Goal: Task Accomplishment & Management: Manage account settings

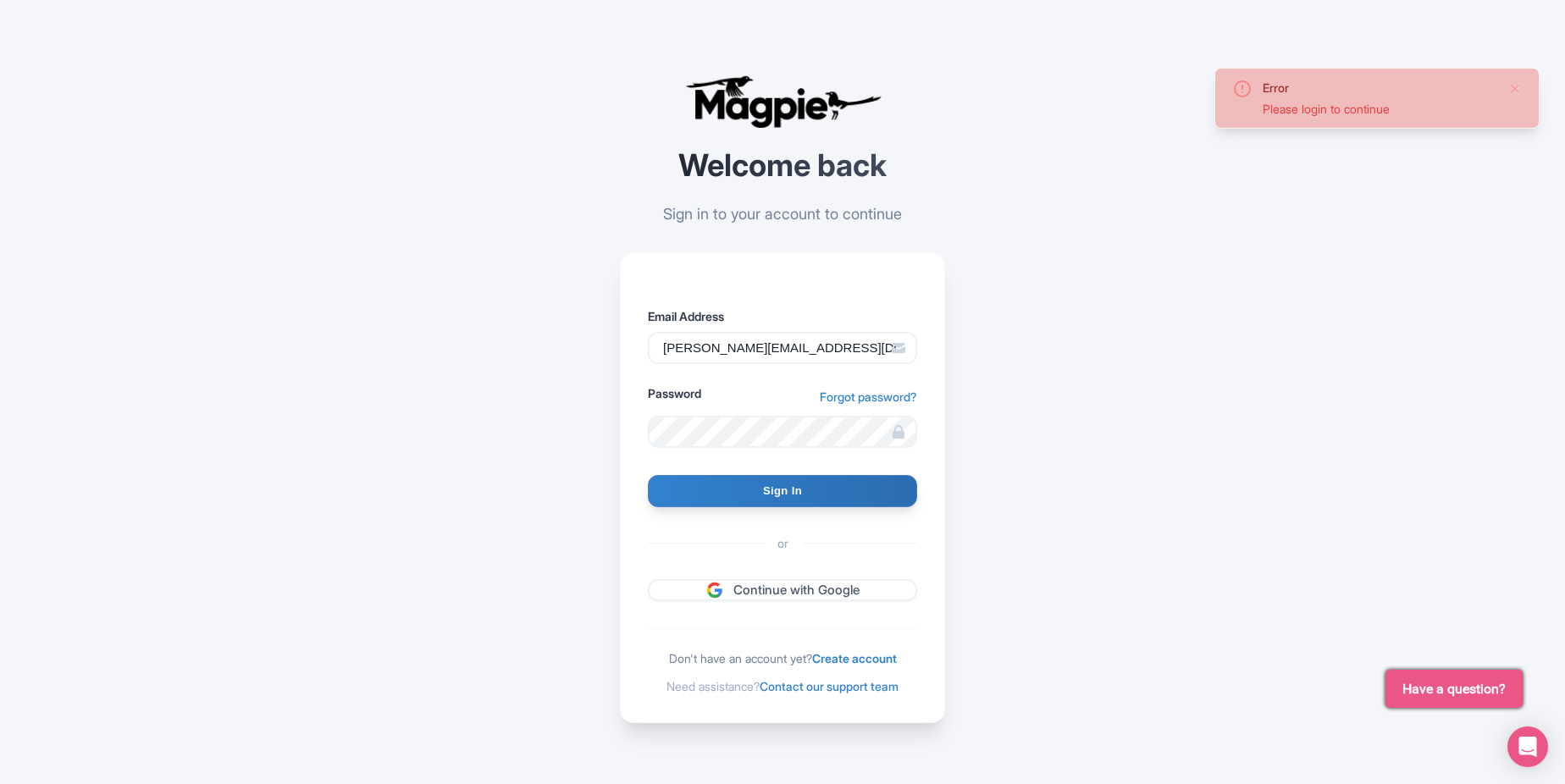
click at [389, 397] on div "Error Please login to continue Welcome back Sign in to your account to continue…" at bounding box center [782, 399] width 1084 height 798
click at [815, 489] on input "Sign In" at bounding box center [782, 490] width 269 height 33
type input "Signing in..."
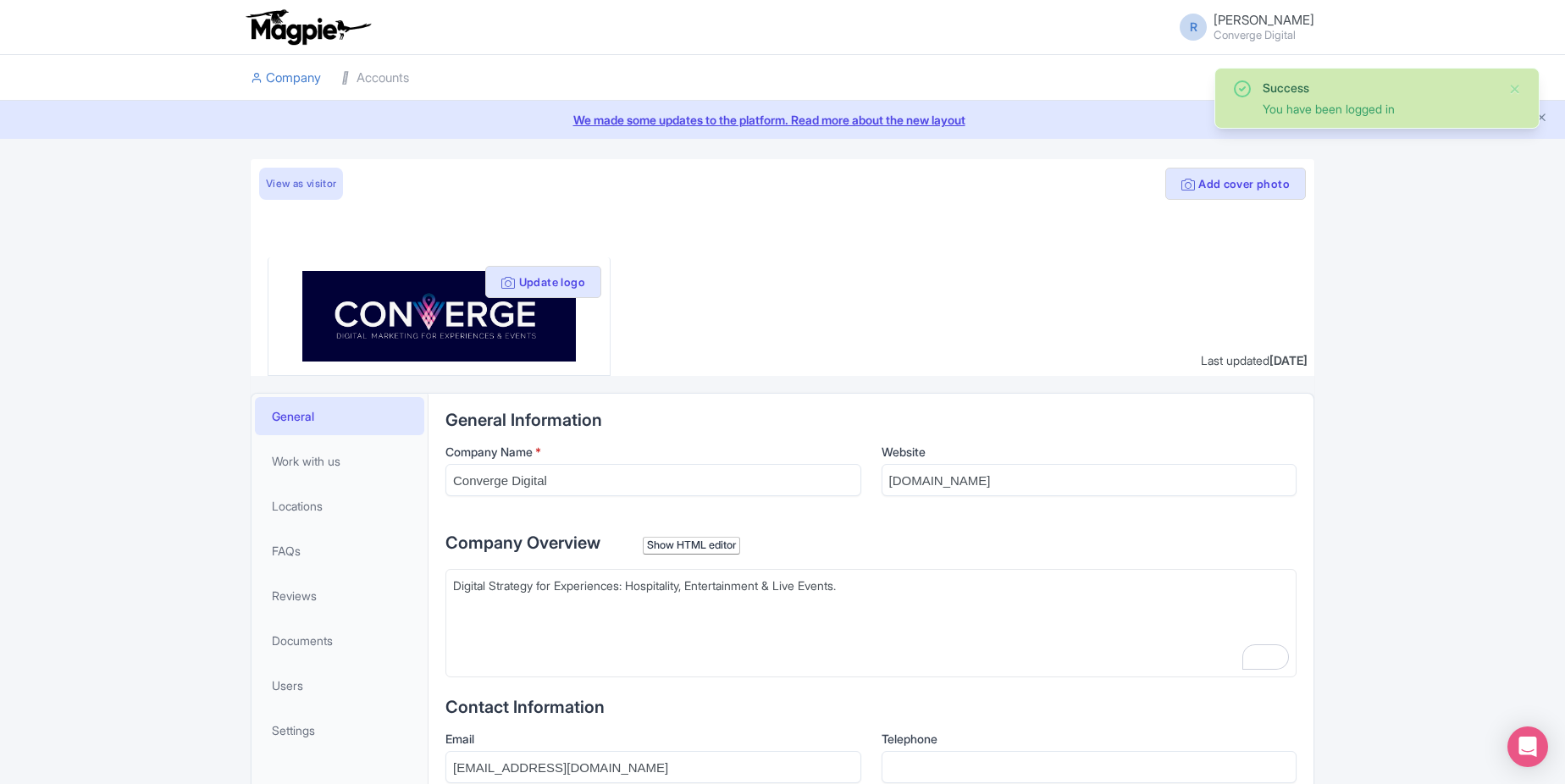
click at [1506, 88] on div "Success You have been logged in" at bounding box center [1377, 98] width 289 height 39
click at [1510, 86] on button "Close" at bounding box center [1515, 89] width 13 height 20
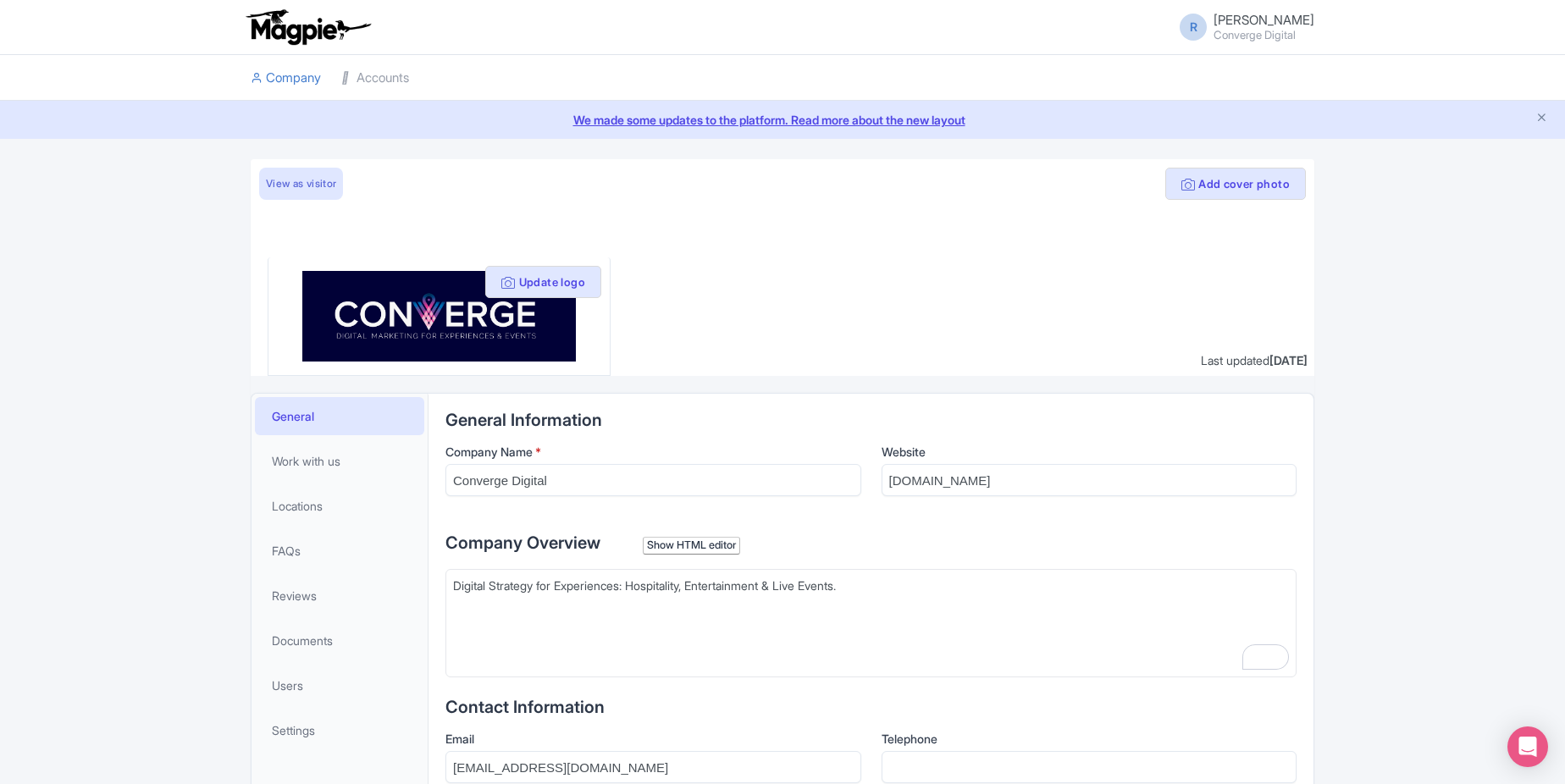
click at [415, 75] on li "Accounts" at bounding box center [375, 78] width 88 height 46
click at [373, 74] on link "Accounts" at bounding box center [375, 78] width 68 height 47
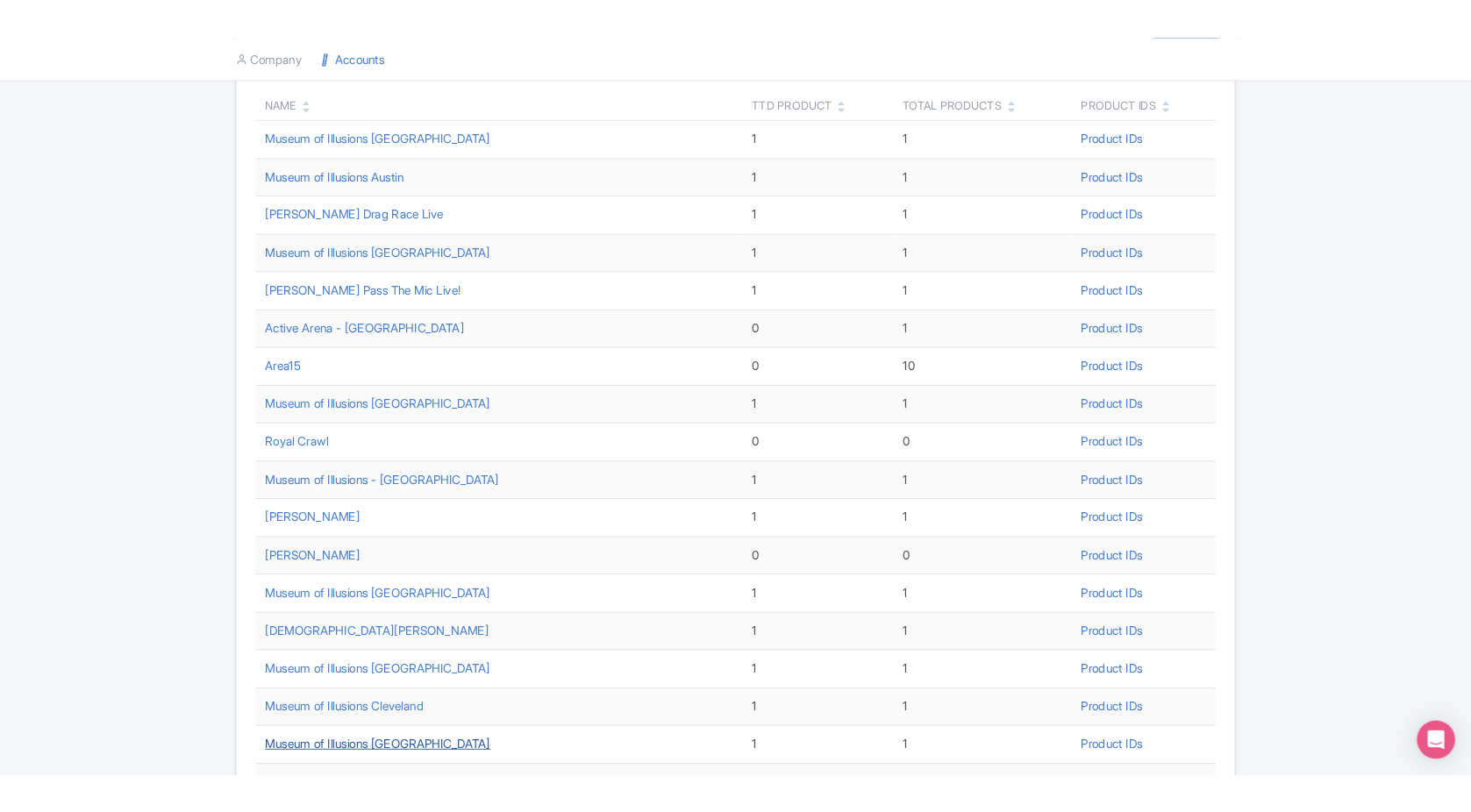
scroll to position [364, 0]
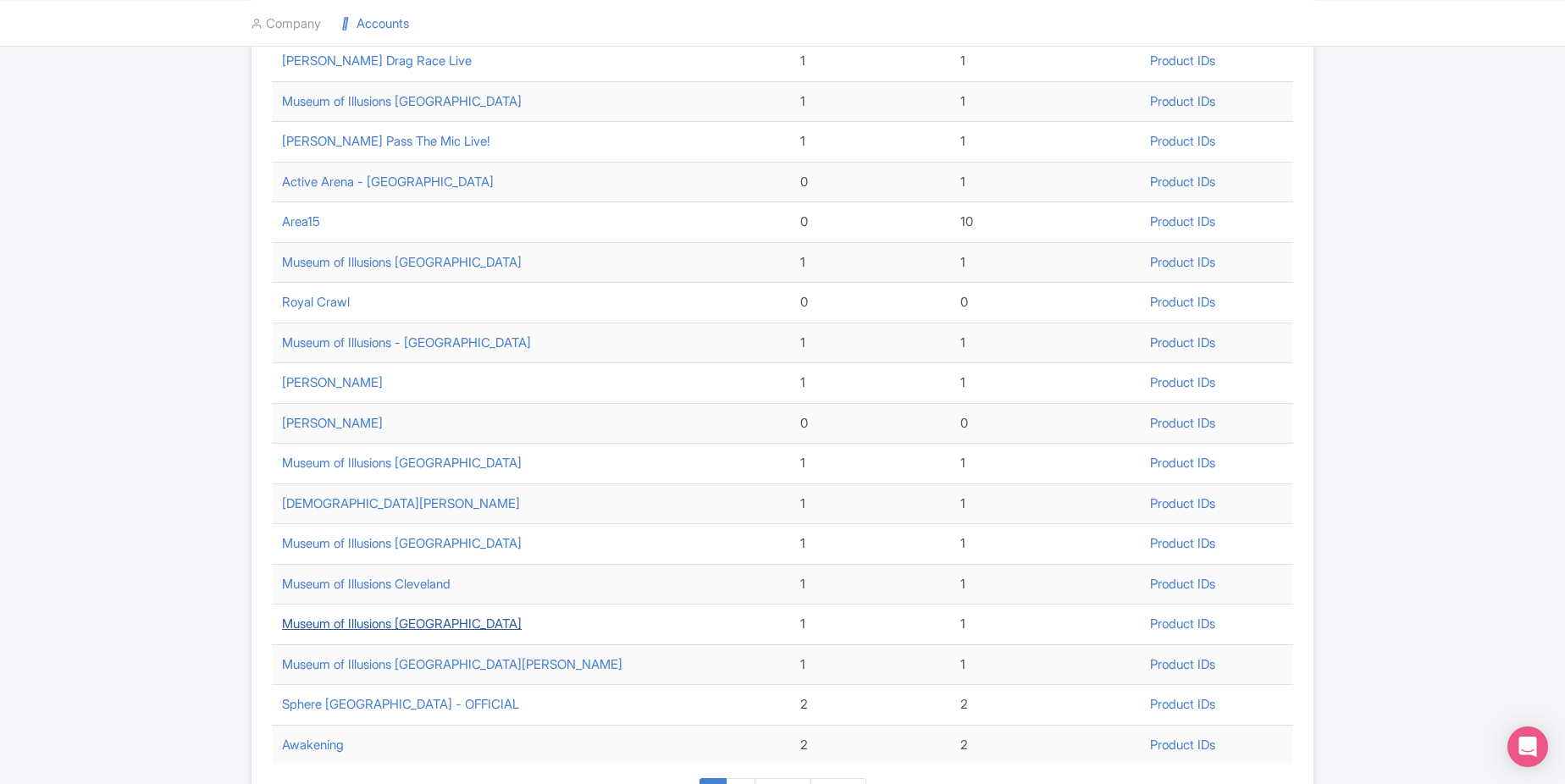
click at [387, 620] on link "Museum of Illusions Philadelphia" at bounding box center [402, 623] width 240 height 16
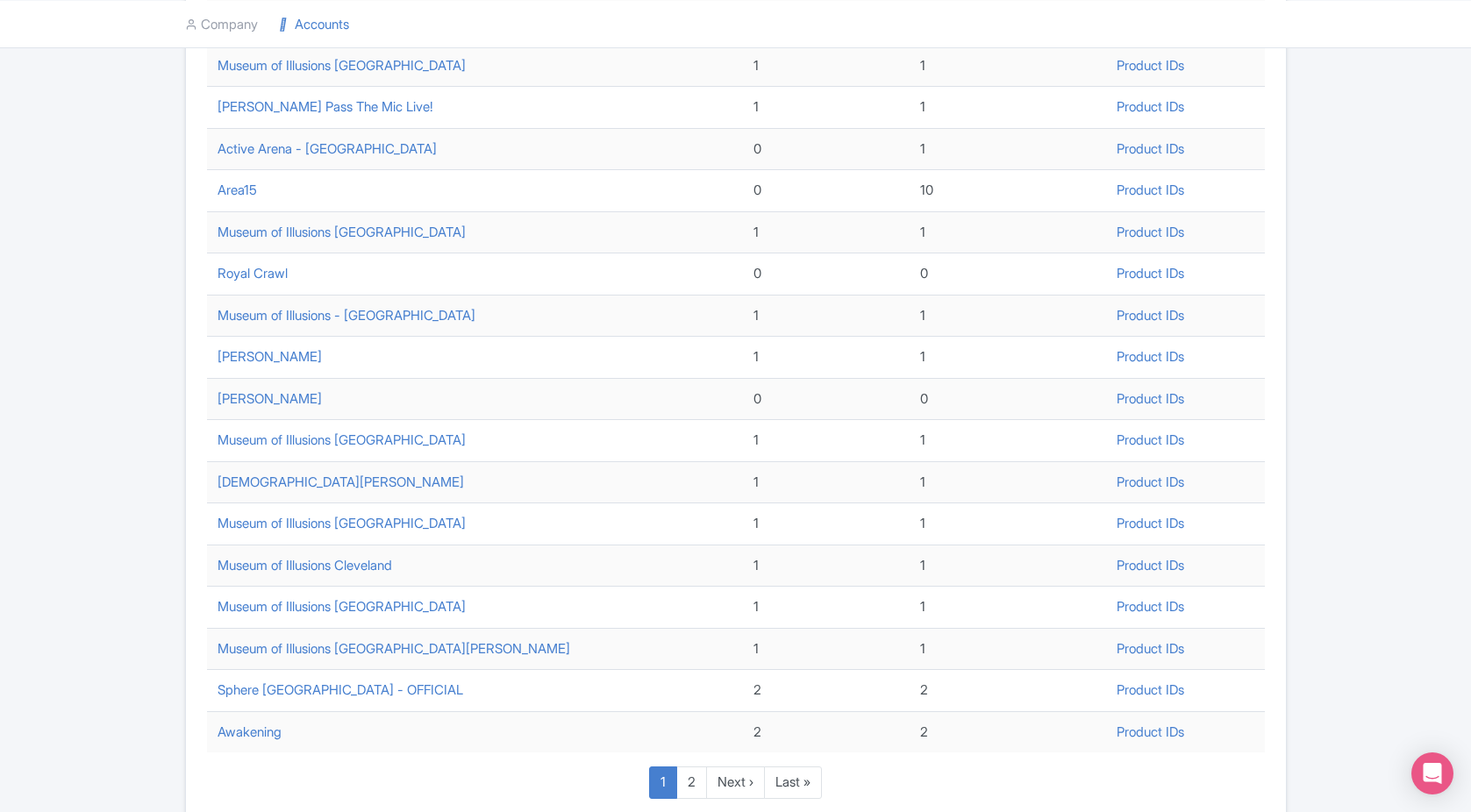
scroll to position [426, 0]
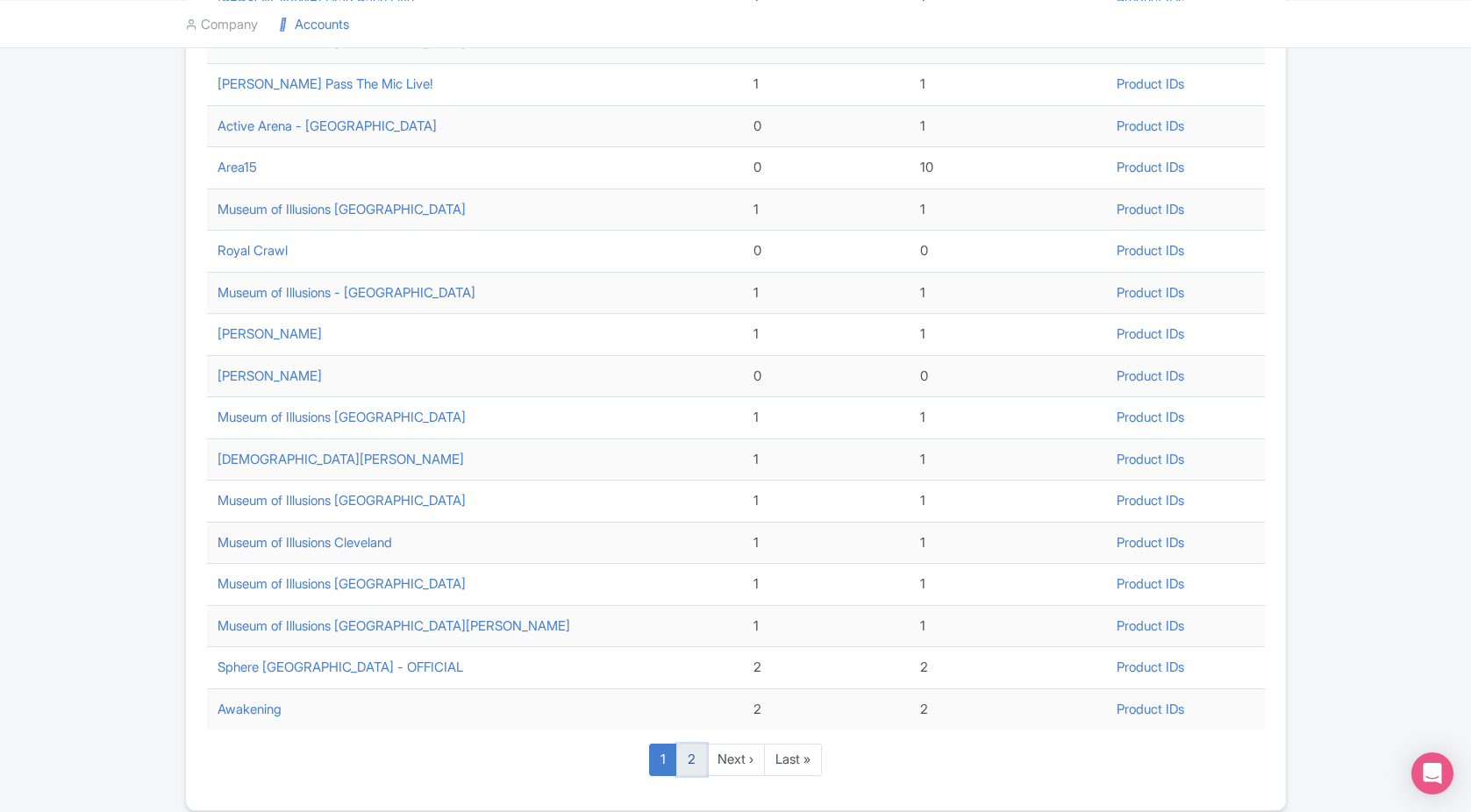
click at [696, 758] on link "2" at bounding box center [692, 760] width 31 height 33
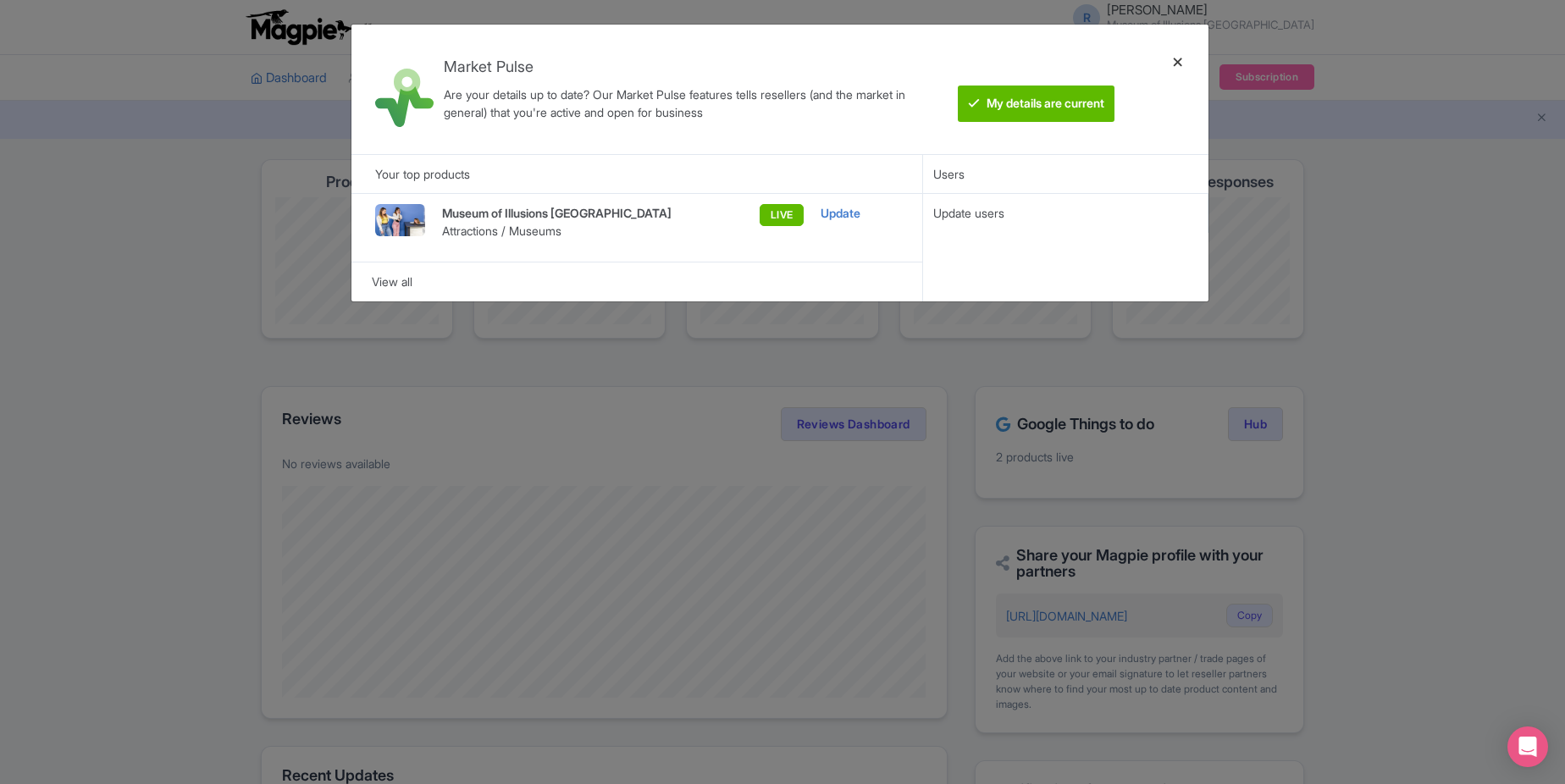
click at [1174, 62] on div at bounding box center [1178, 89] width 40 height 103
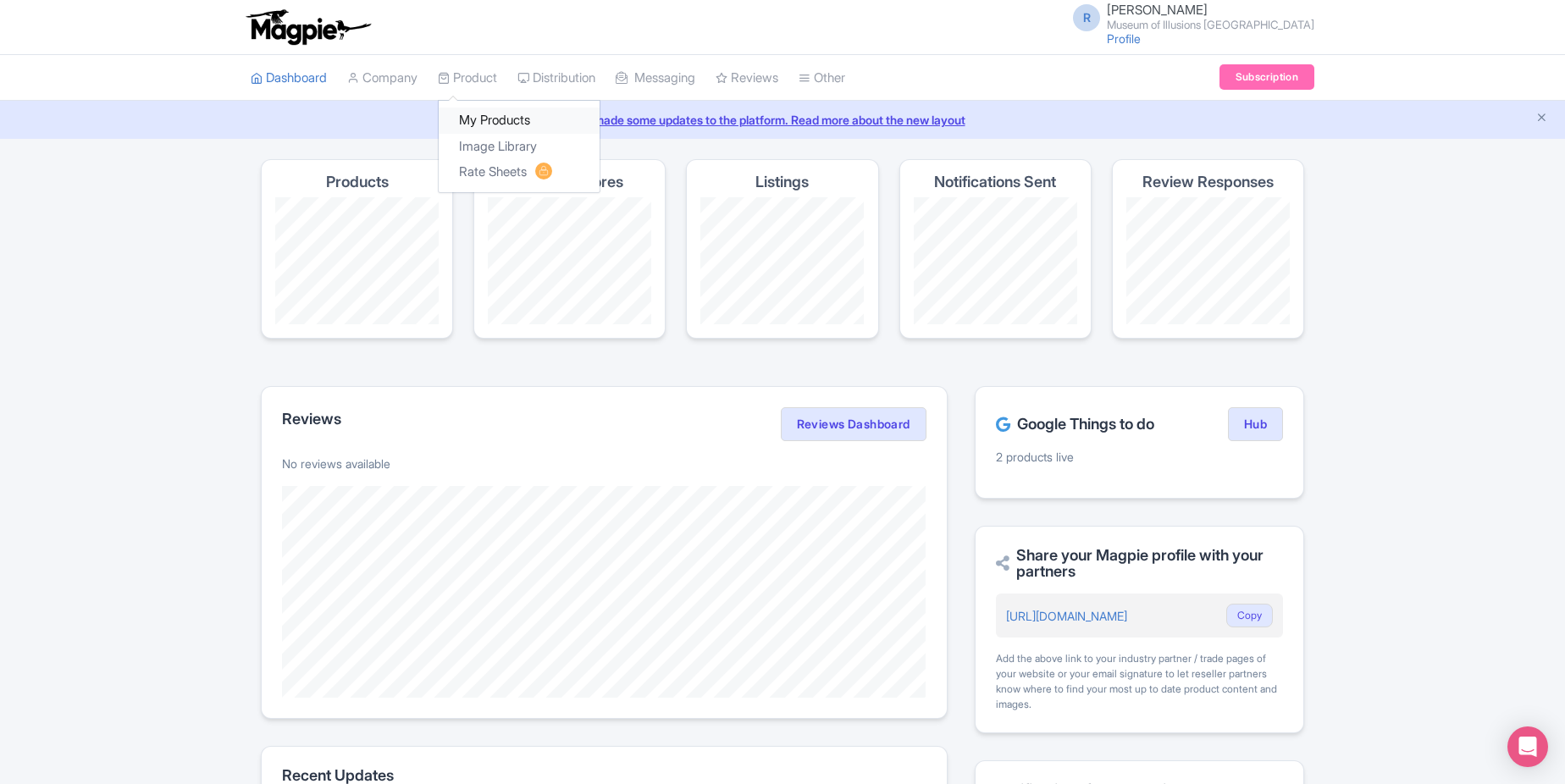
click at [474, 114] on link "My Products" at bounding box center [519, 120] width 161 height 26
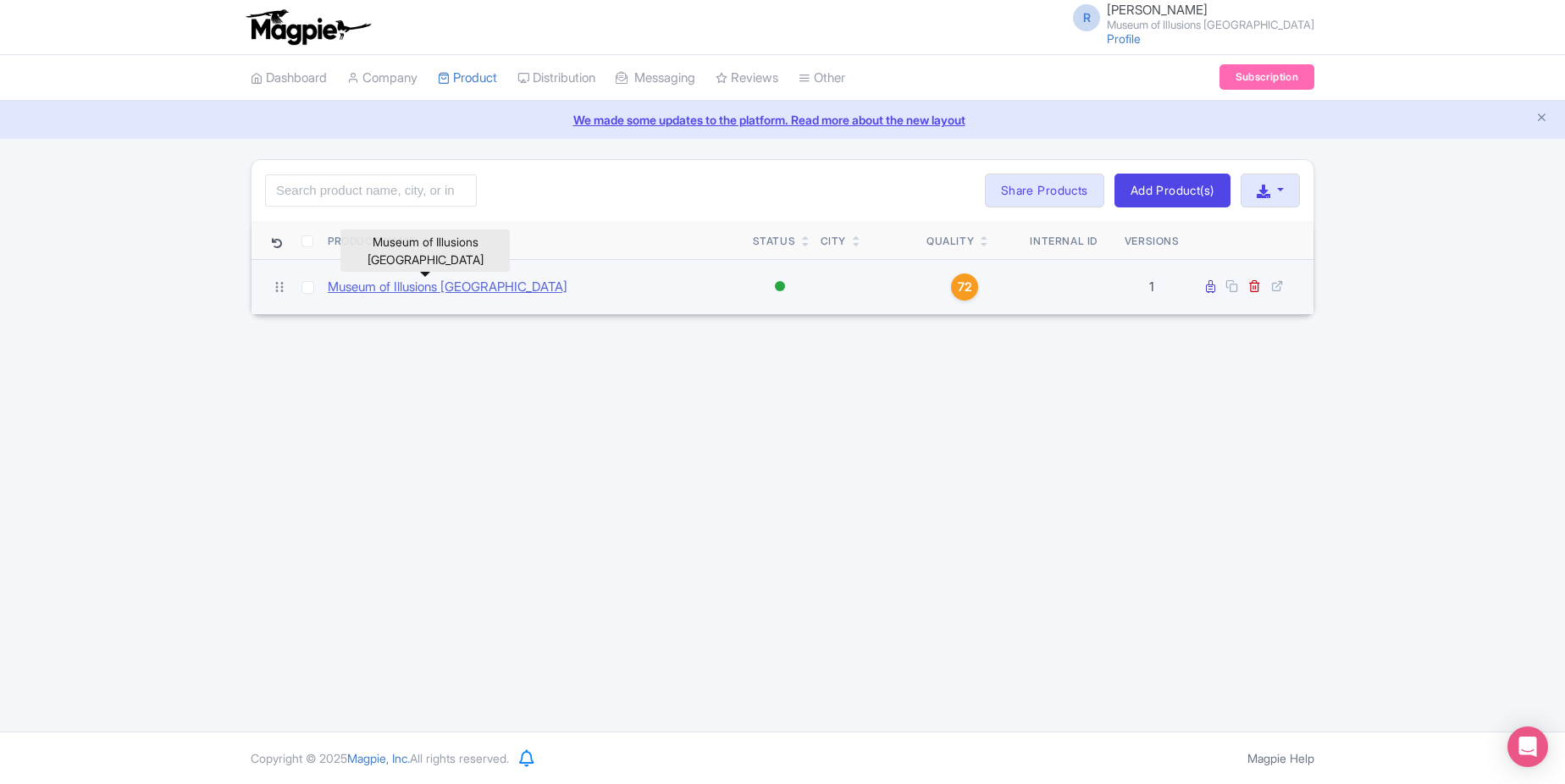
click at [482, 296] on link "Museum of Illusions Philadelphia" at bounding box center [448, 287] width 240 height 19
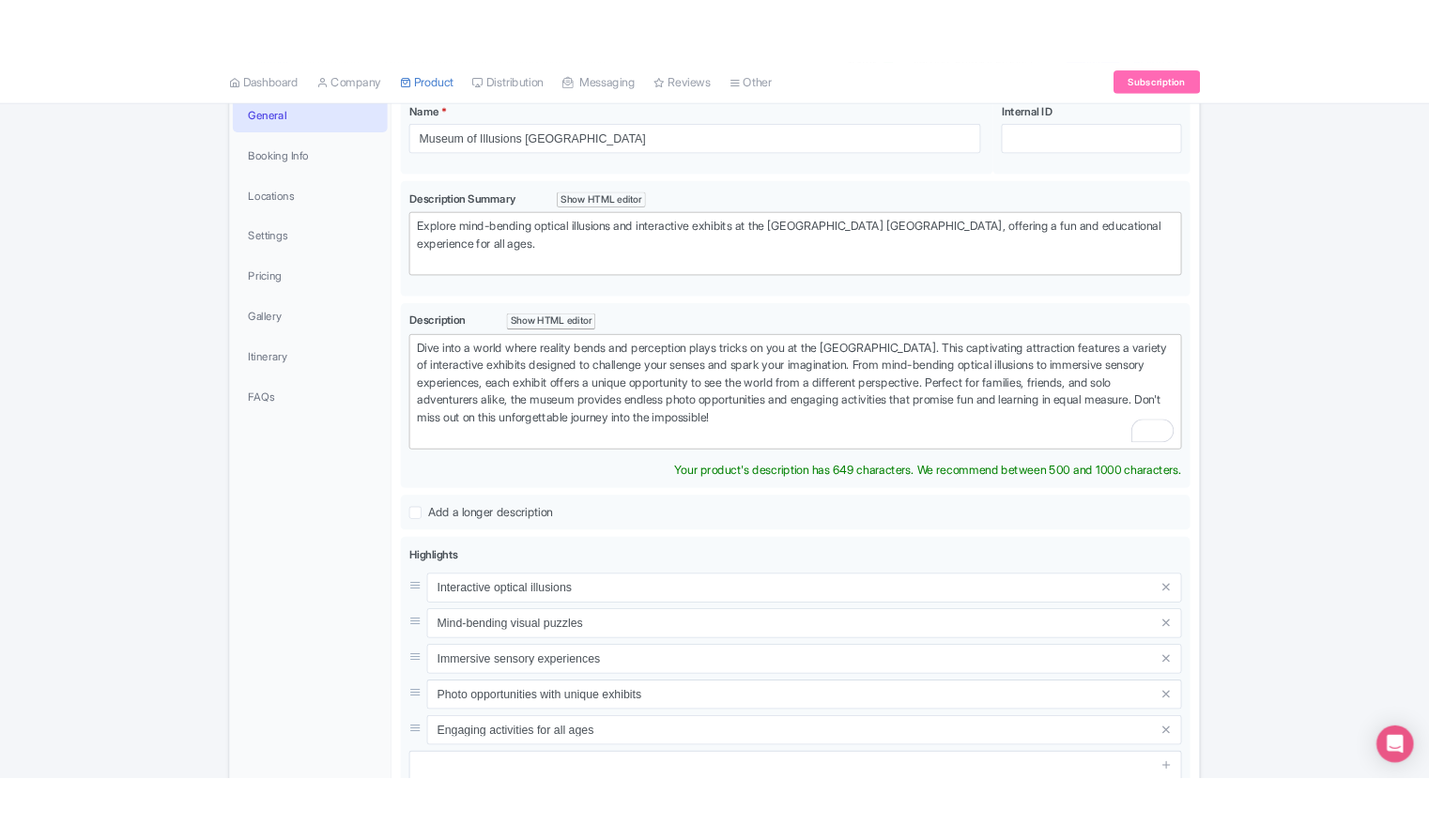
scroll to position [148, 0]
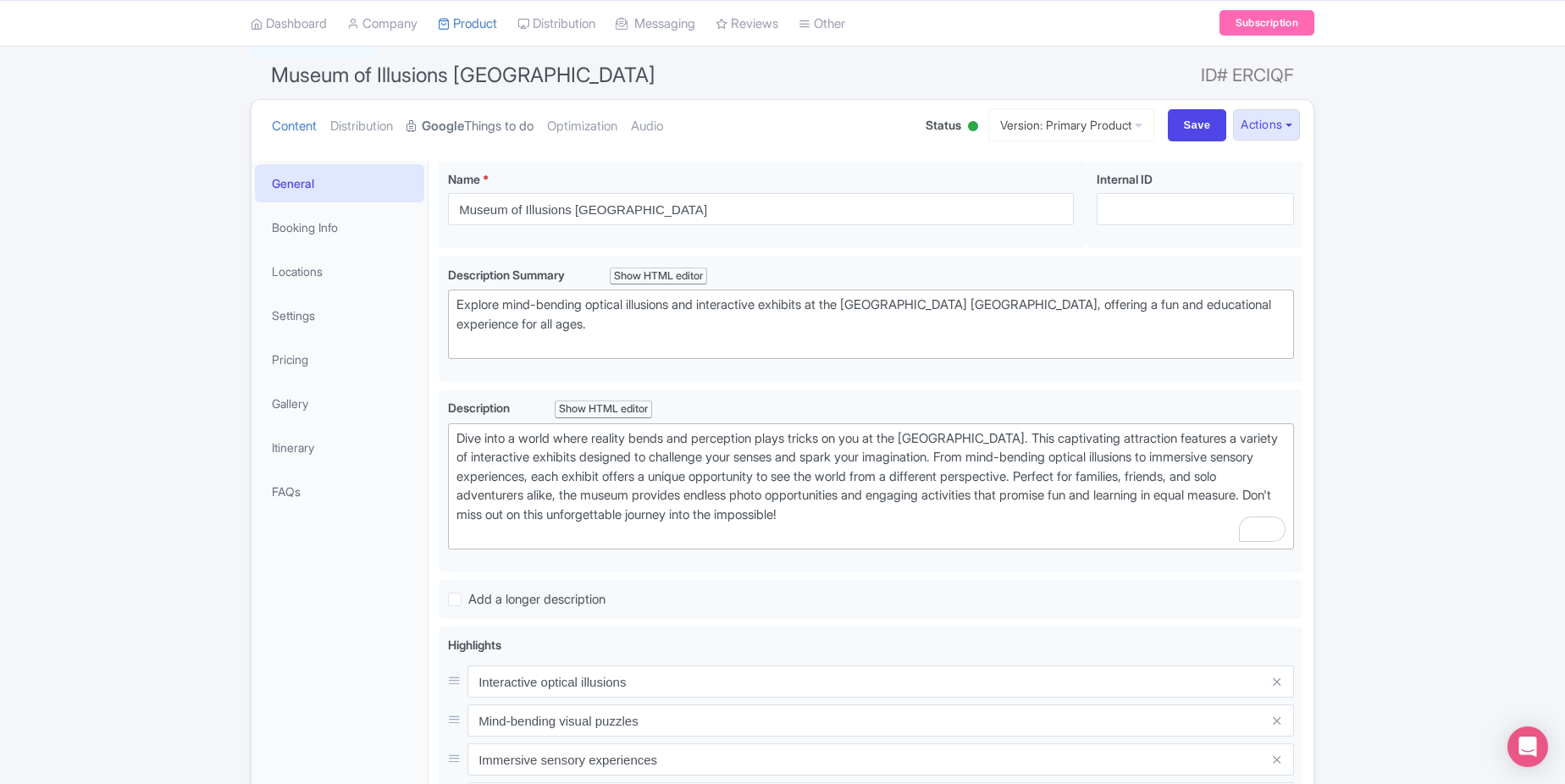
click at [491, 130] on link "Google Things to do" at bounding box center [470, 127] width 127 height 54
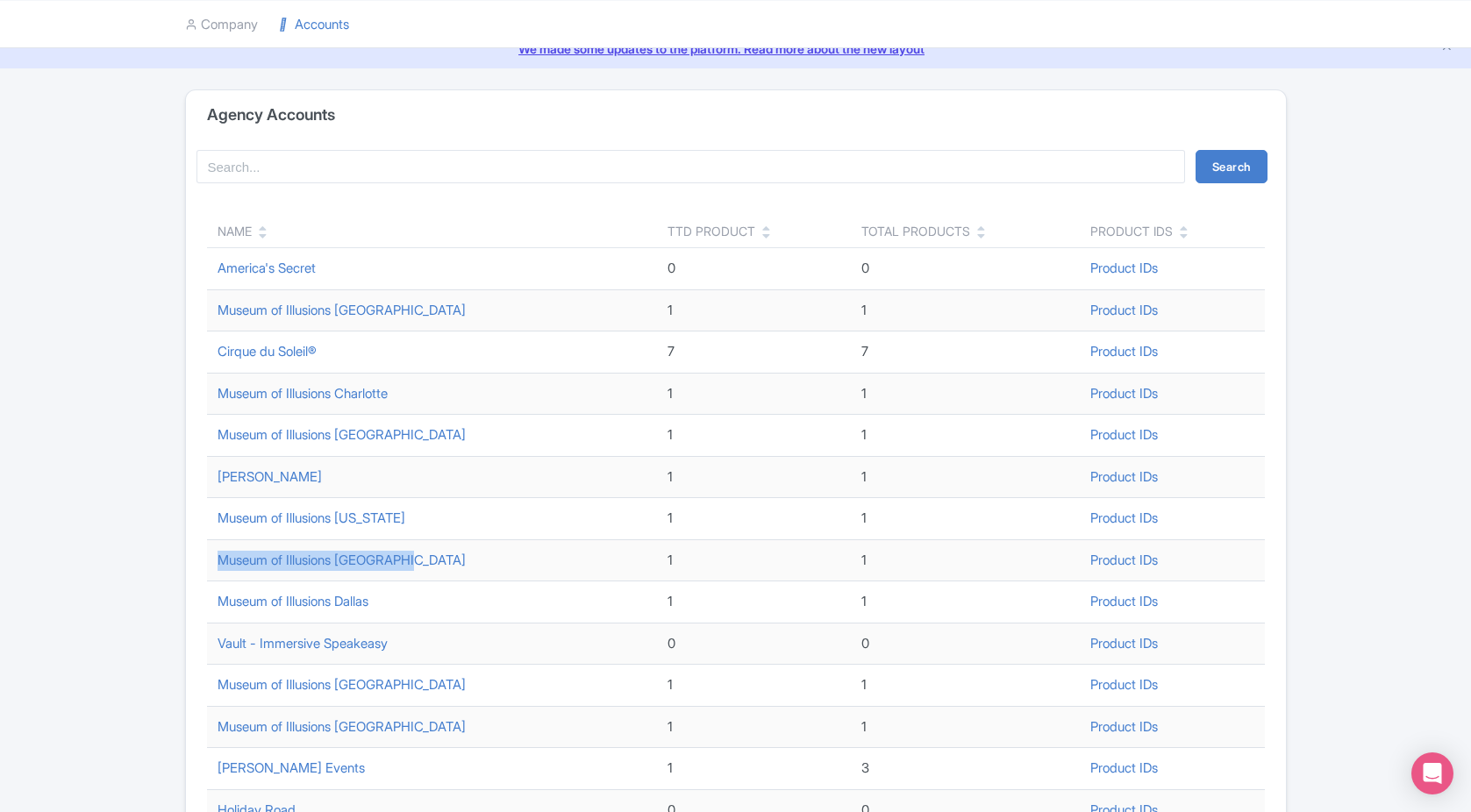
scroll to position [53, 0]
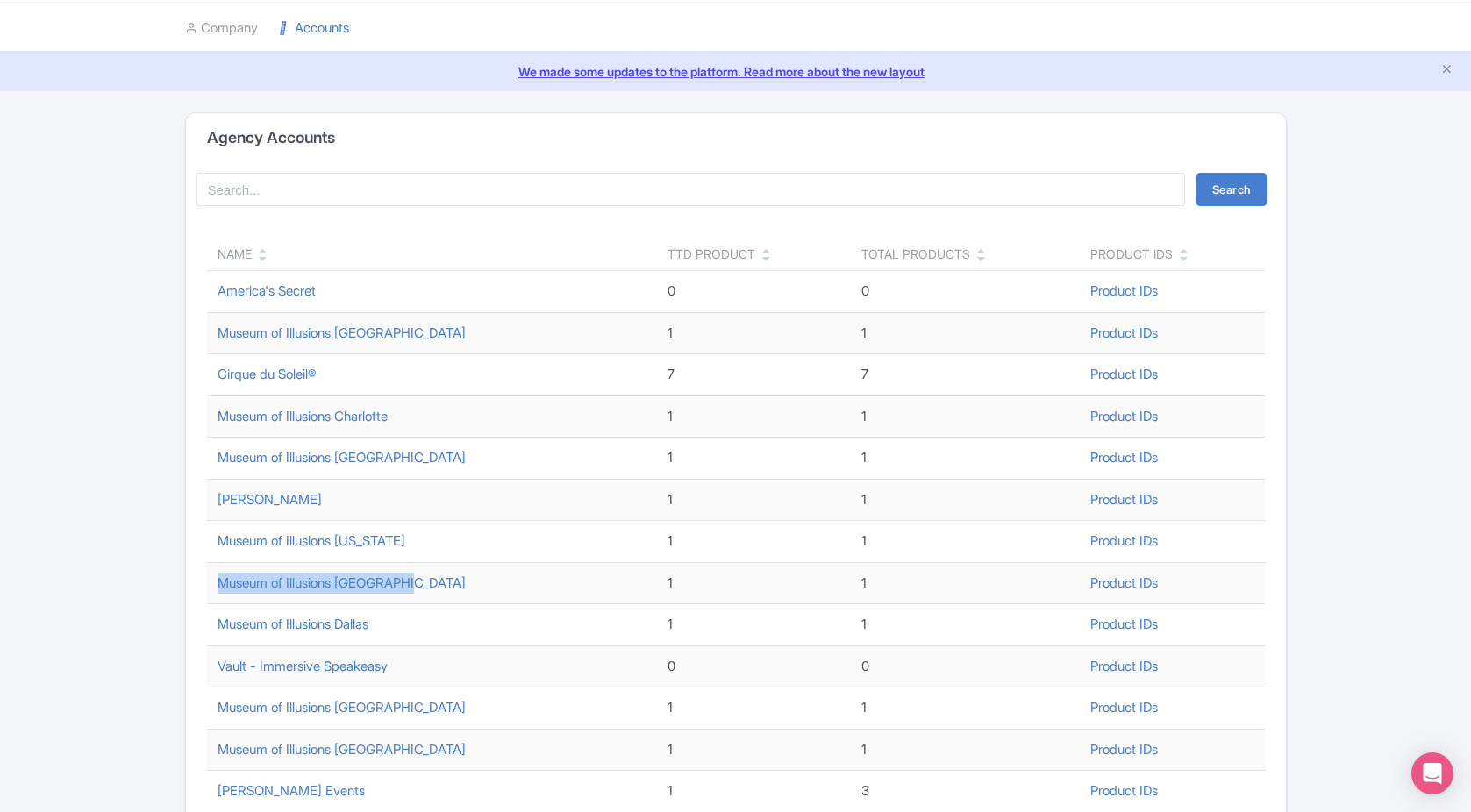
click at [1453, 67] on link "We made some updates to the platform. Read more about the new layout" at bounding box center [736, 71] width 1450 height 18
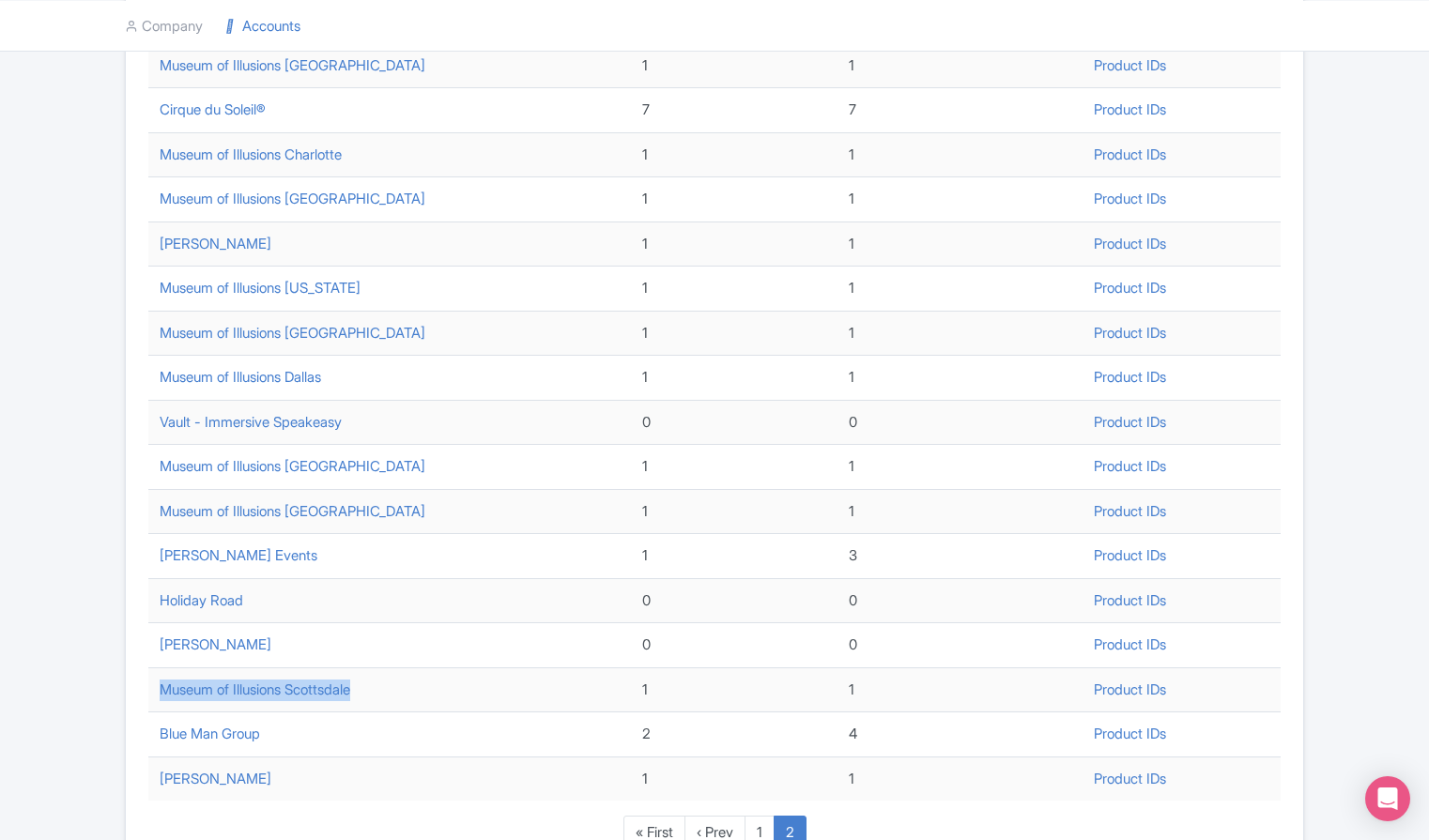
scroll to position [335, 0]
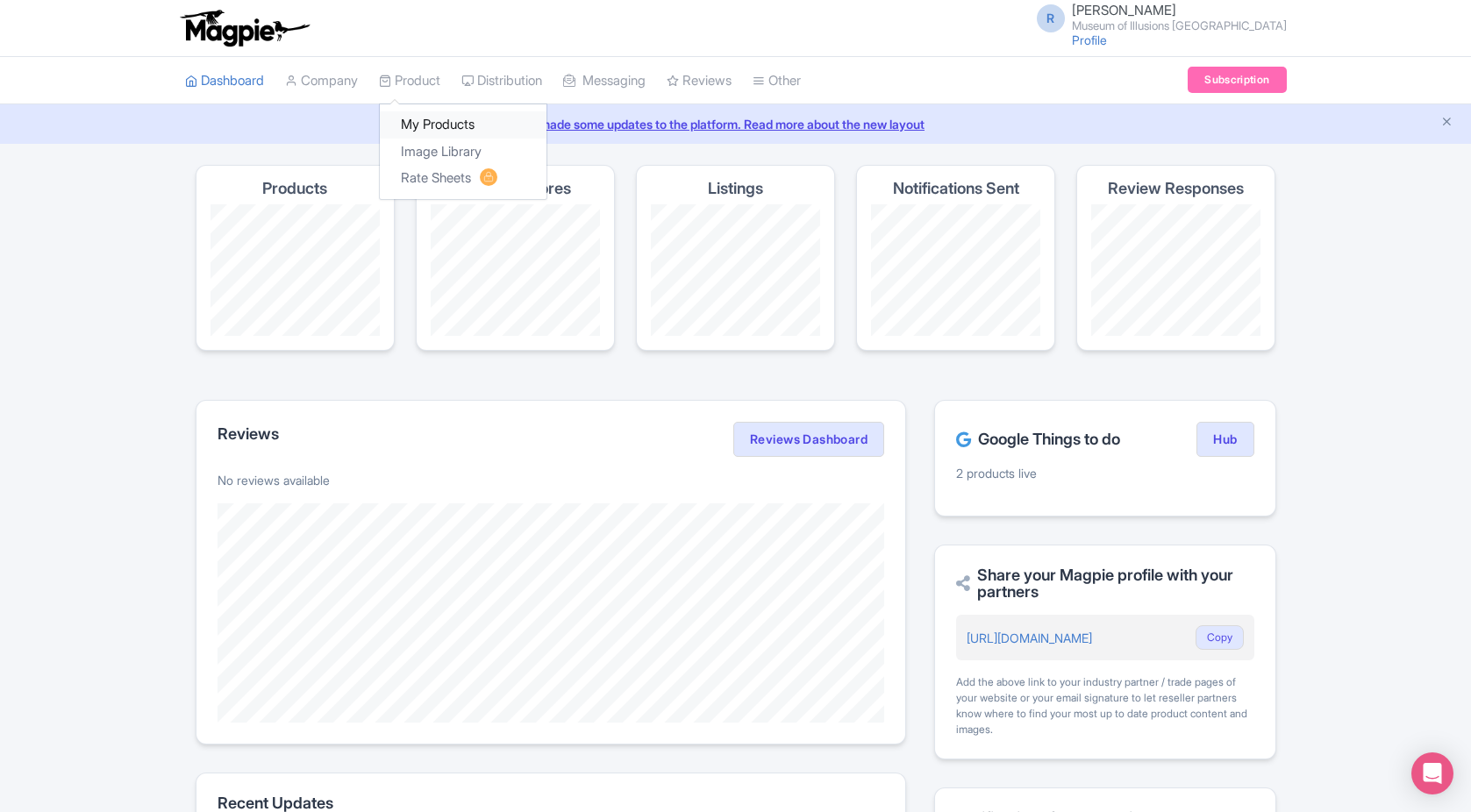
click at [439, 122] on link "My Products" at bounding box center [462, 125] width 167 height 27
click at [435, 119] on link "My Products" at bounding box center [462, 125] width 167 height 27
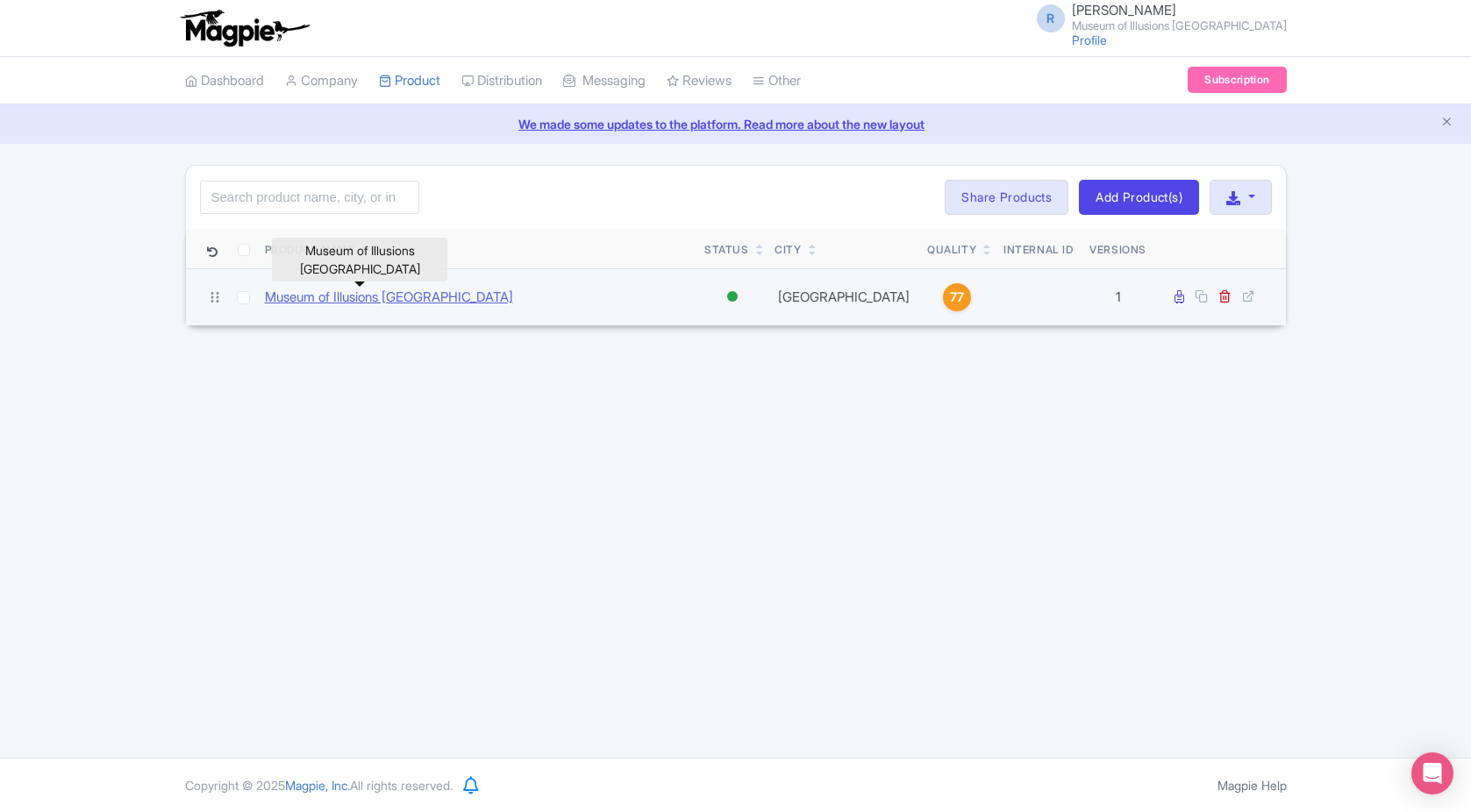
click at [370, 299] on link "Museum of Illusions Pittsburgh" at bounding box center [389, 298] width 249 height 20
click at [395, 293] on link "Museum of Illusions Scottsdale" at bounding box center [354, 298] width 178 height 20
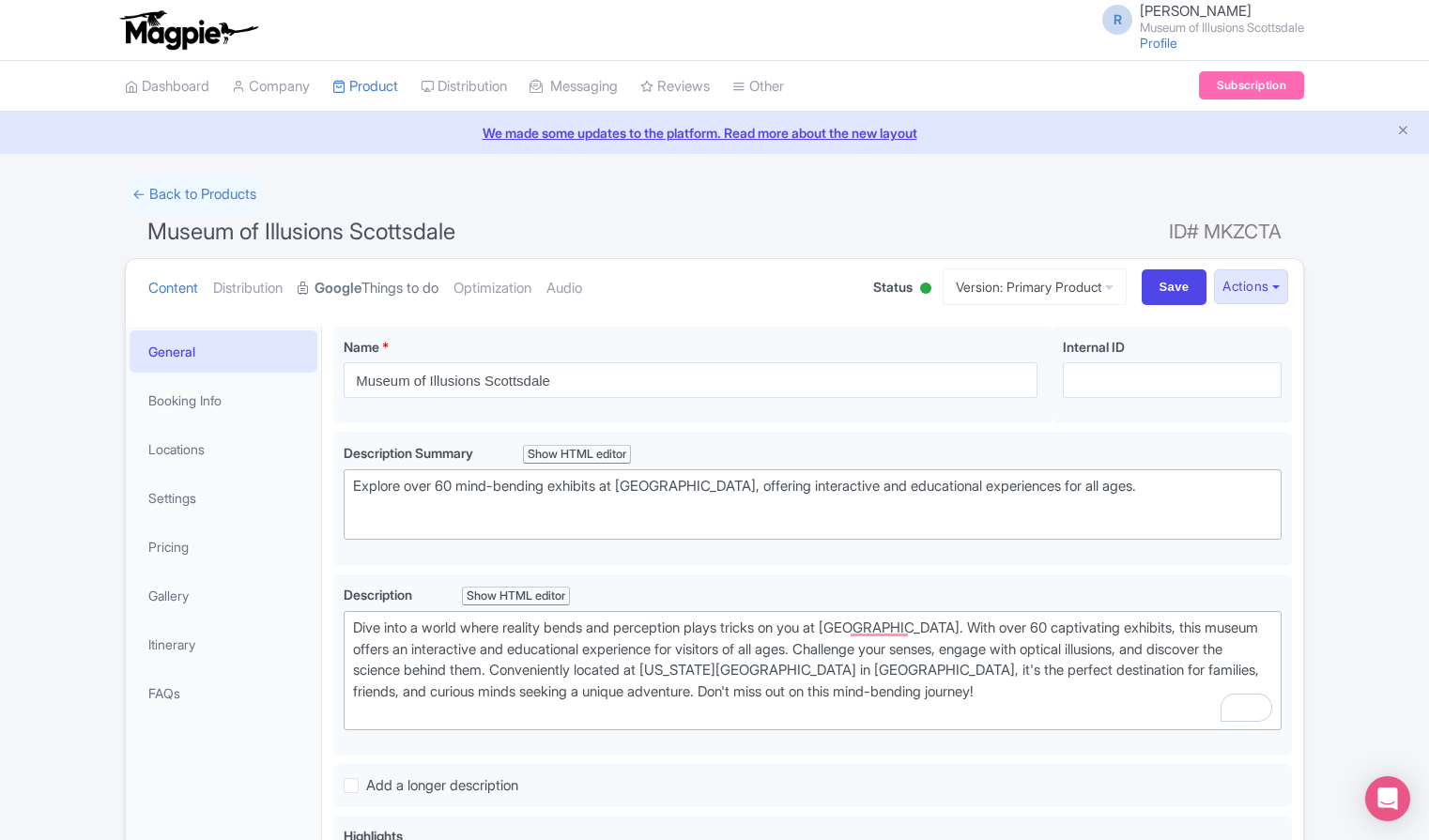
click at [439, 268] on link "Google Things to do" at bounding box center [367, 288] width 141 height 59
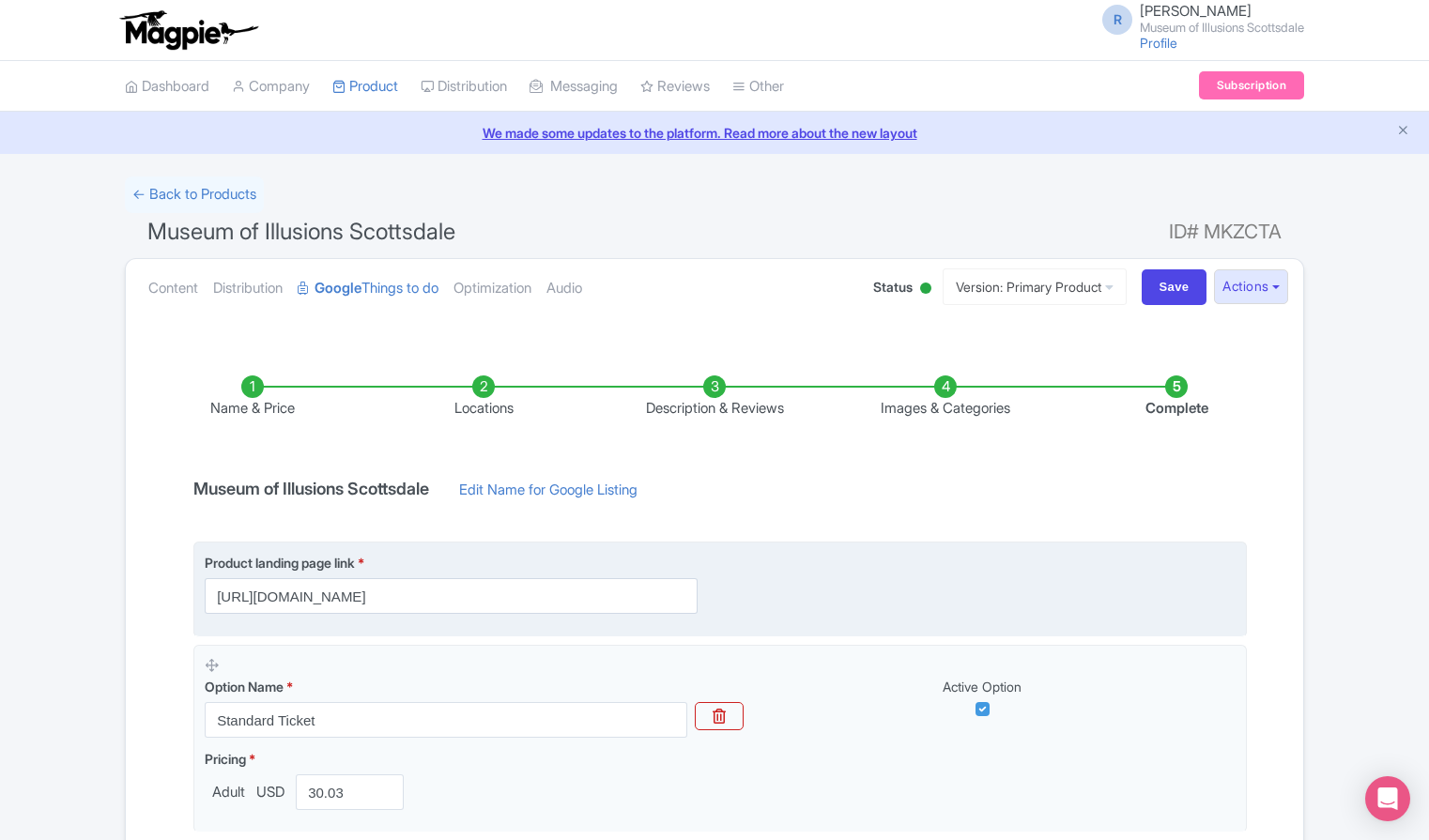
scroll to position [251, 0]
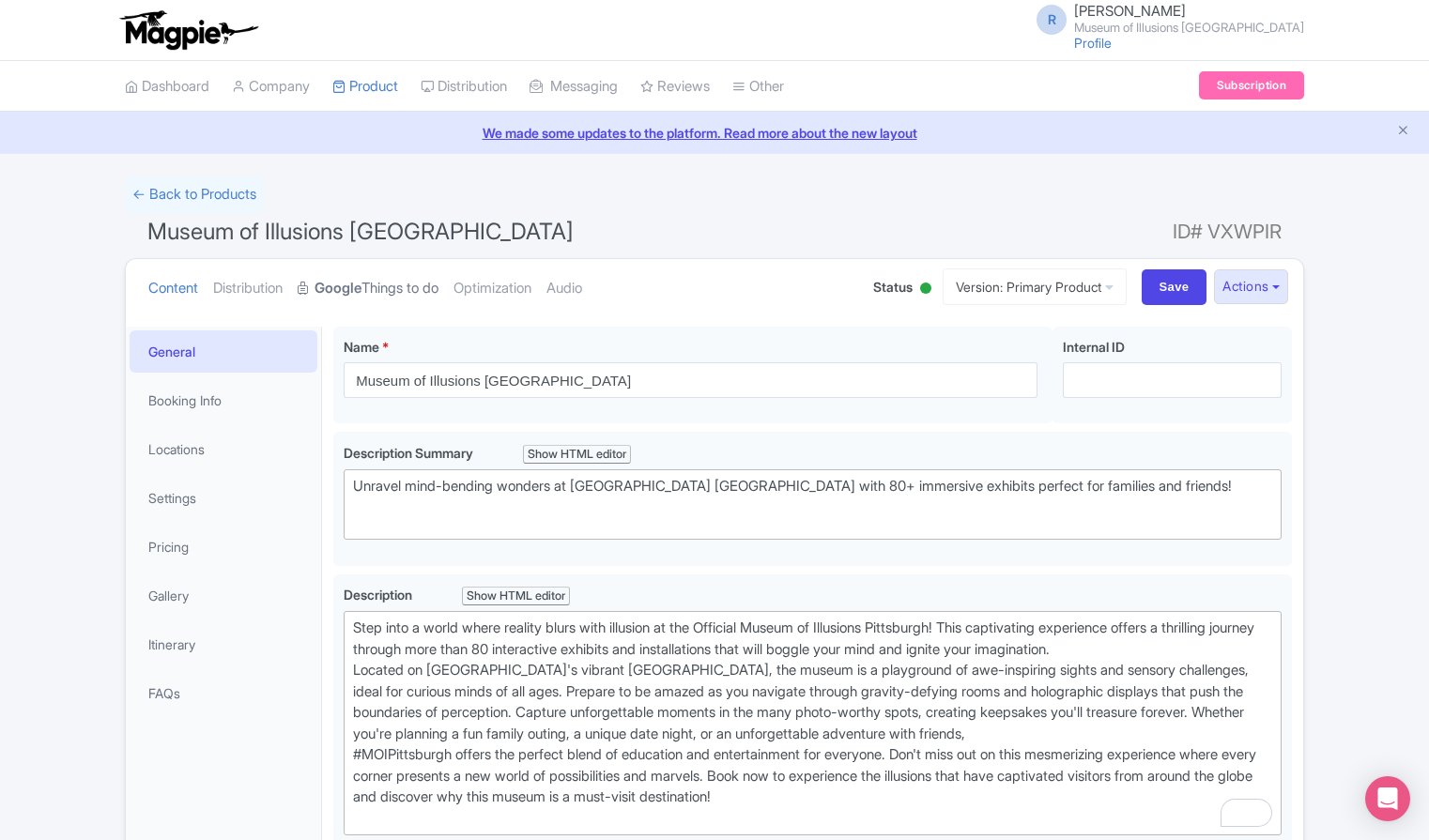
click at [381, 295] on link "Google Things to do" at bounding box center [367, 288] width 141 height 59
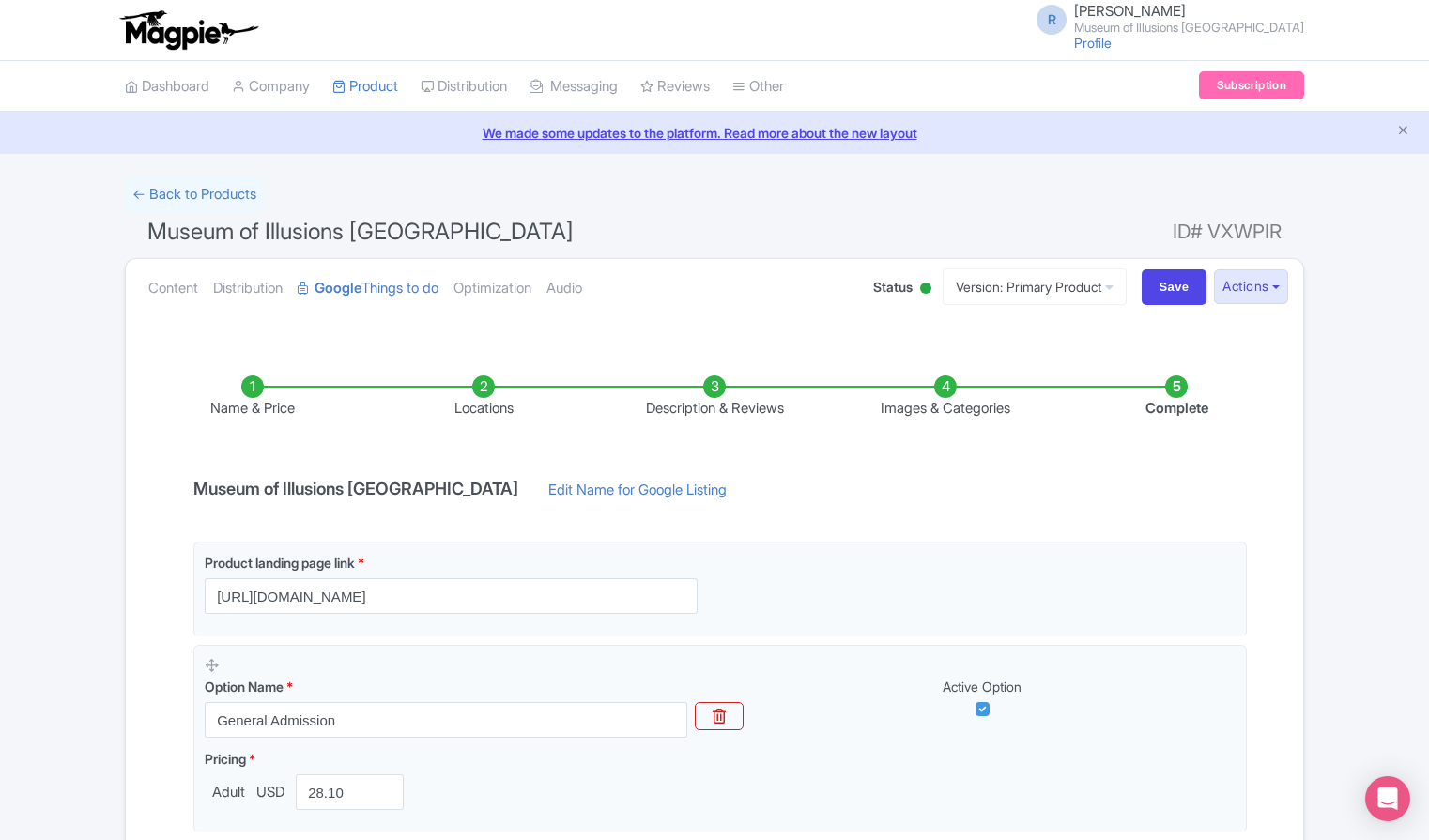
scroll to position [23, 0]
